Goal: Transaction & Acquisition: Subscribe to service/newsletter

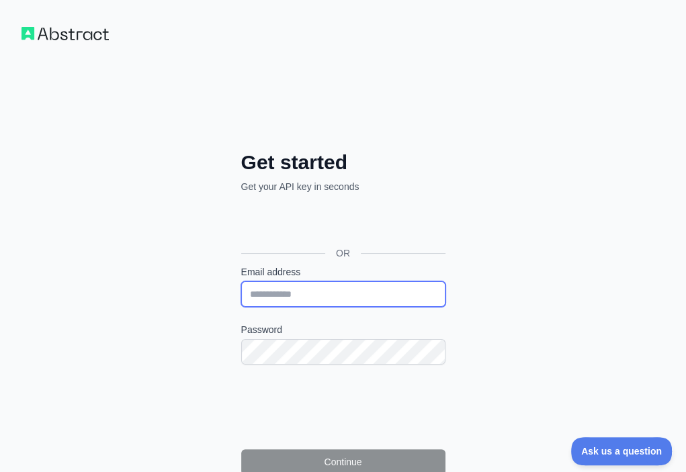
click at [241, 281] on input "Email address" at bounding box center [343, 294] width 204 height 26
paste input "**********"
type input "**********"
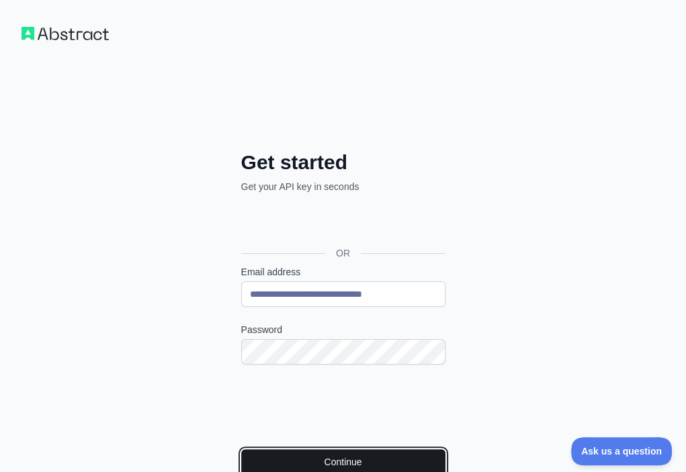
click at [241, 449] on button "Continue" at bounding box center [343, 462] width 204 height 26
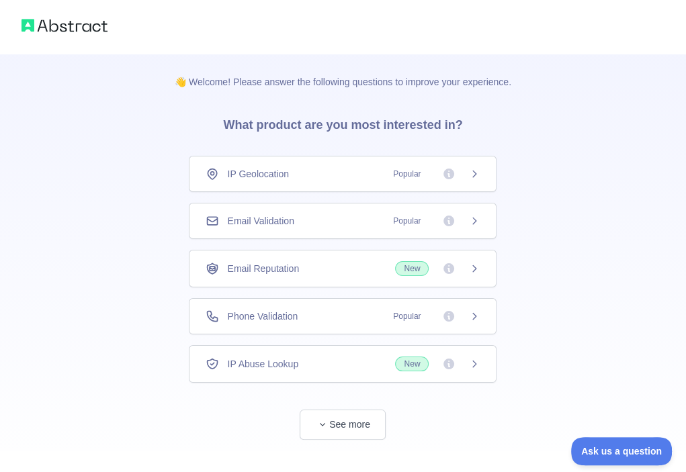
click at [335, 220] on div "Email Validation Popular" at bounding box center [342, 220] width 274 height 13
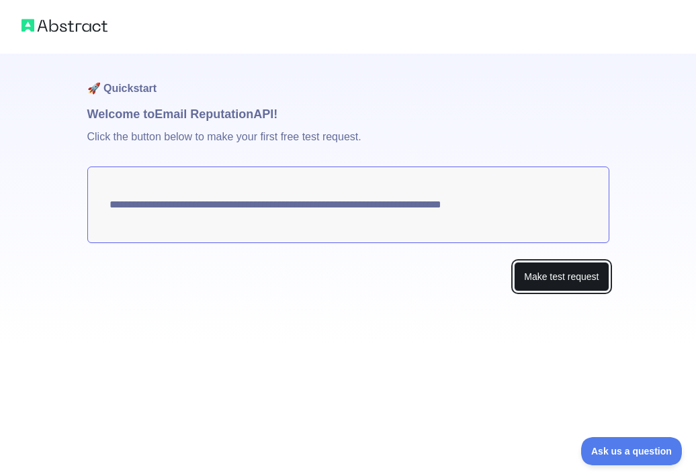
click at [554, 281] on button "Make test request" at bounding box center [561, 277] width 95 height 30
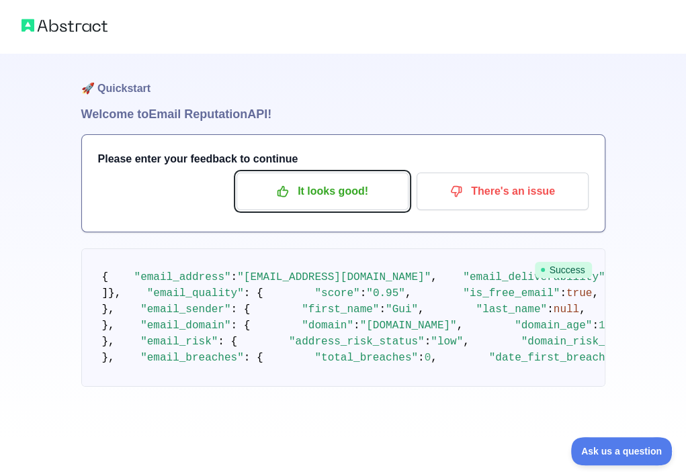
click at [315, 181] on p "It looks good!" at bounding box center [322, 191] width 152 height 23
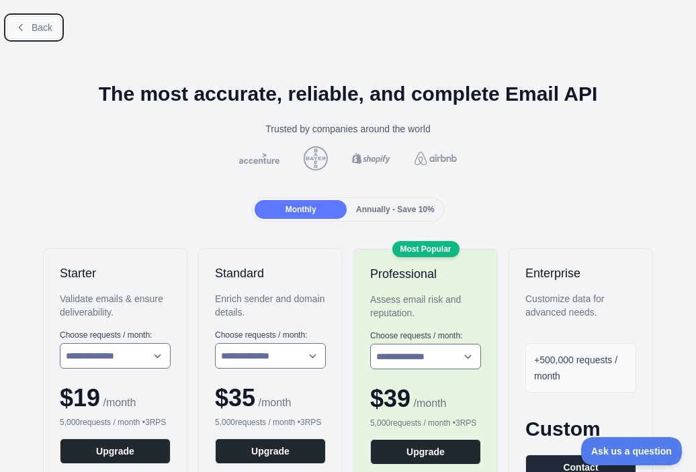
click at [19, 26] on icon at bounding box center [20, 27] width 11 height 11
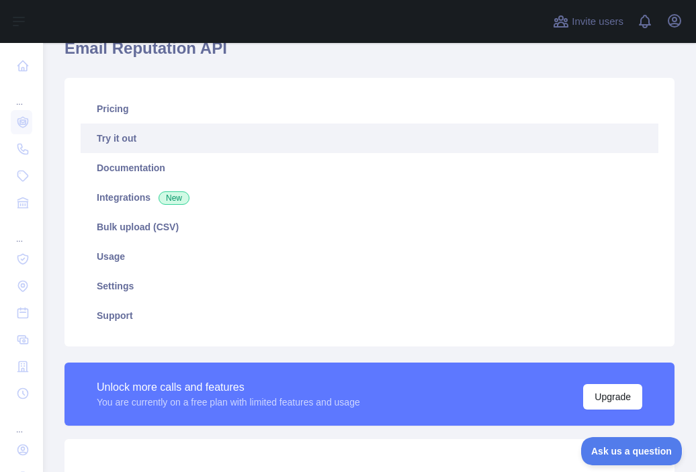
scroll to position [269, 0]
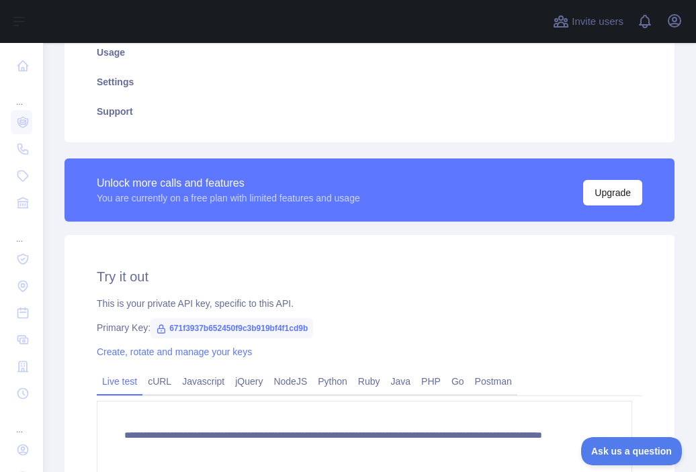
click at [271, 325] on span "671f3937b652450f9c3b919bf4f1cd9b" at bounding box center [231, 328] width 163 height 20
copy span "671f3937b652450f9c3b919bf4f1cd9b"
